Goal: Find specific page/section

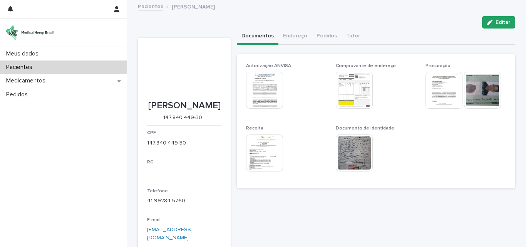
click at [86, 67] on div "Pacientes" at bounding box center [63, 66] width 127 height 13
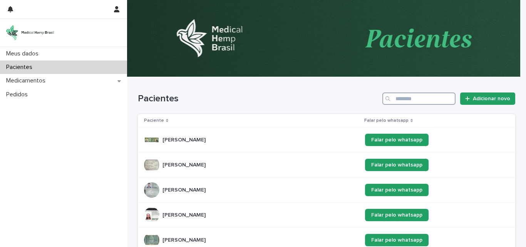
click at [433, 98] on input "Procurar" at bounding box center [418, 98] width 73 height 12
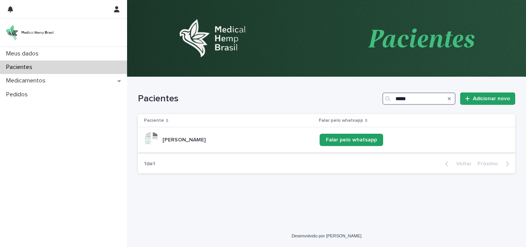
type input "*****"
click at [201, 138] on font "[PERSON_NAME]" at bounding box center [184, 139] width 43 height 5
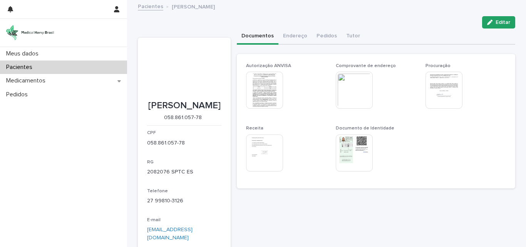
click at [256, 149] on img at bounding box center [264, 152] width 37 height 37
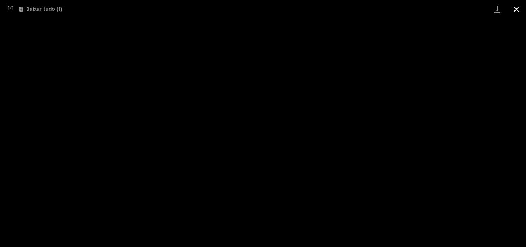
click at [518, 11] on button "Fechar galeria" at bounding box center [516, 9] width 19 height 18
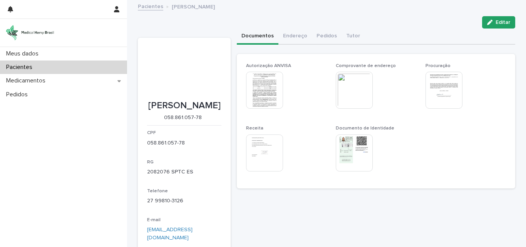
click at [264, 93] on img at bounding box center [264, 90] width 37 height 37
